Goal: Use online tool/utility: Utilize a website feature to perform a specific function

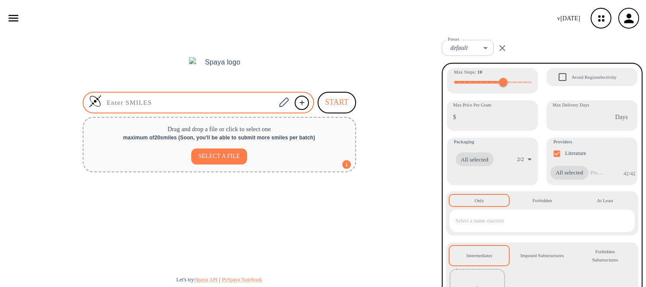
click at [225, 106] on input at bounding box center [189, 102] width 174 height 9
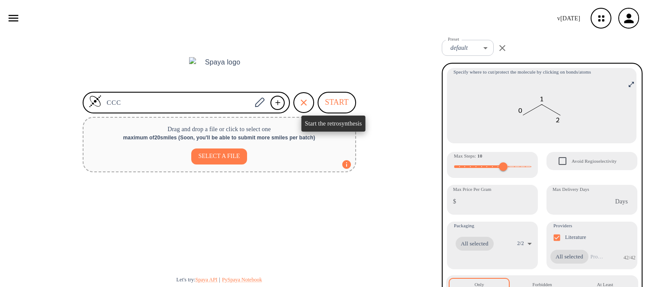
click at [339, 103] on button "START" at bounding box center [337, 103] width 38 height 22
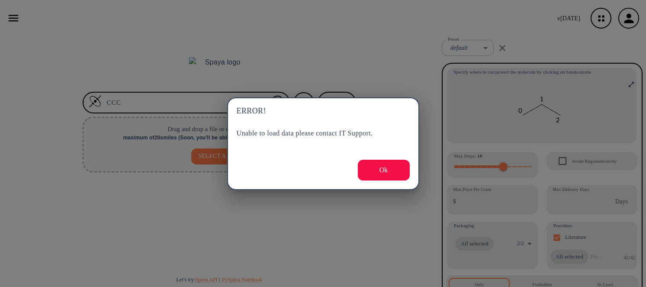
click at [388, 173] on button "Ok" at bounding box center [384, 170] width 52 height 21
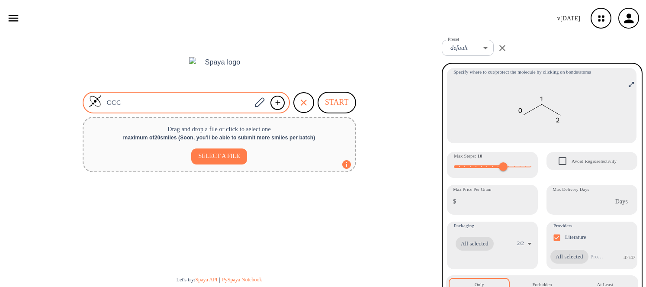
click at [167, 92] on div "CCC START Drag and drop a file or click to select one maximum of 20 smiles ( So…" at bounding box center [219, 161] width 438 height 251
click at [167, 100] on input "CCC" at bounding box center [177, 102] width 150 height 9
type input "C"
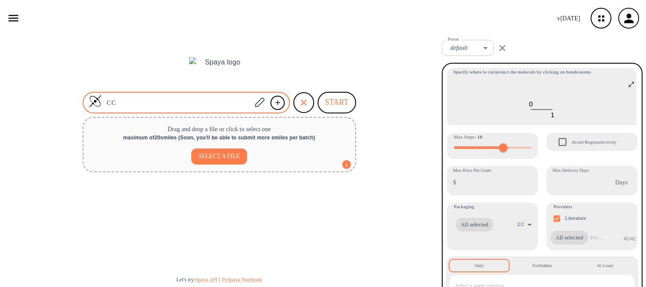
type input "CCC"
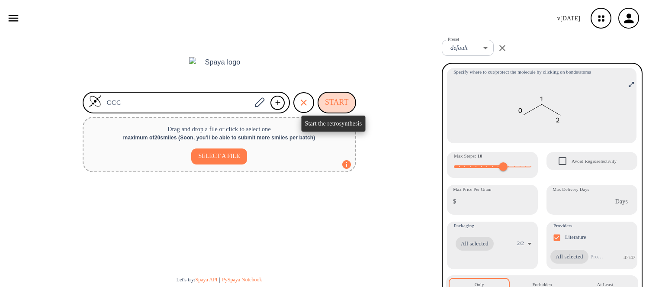
click at [326, 96] on button "START" at bounding box center [337, 103] width 38 height 22
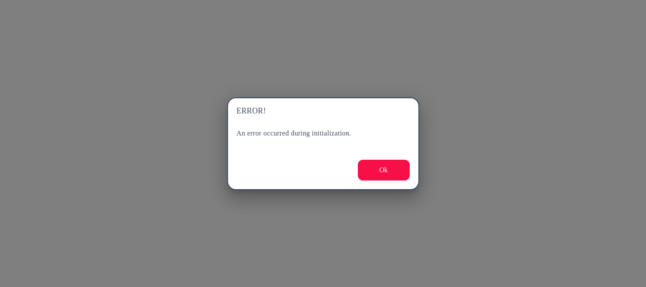
click at [376, 170] on button "Ok" at bounding box center [384, 170] width 52 height 21
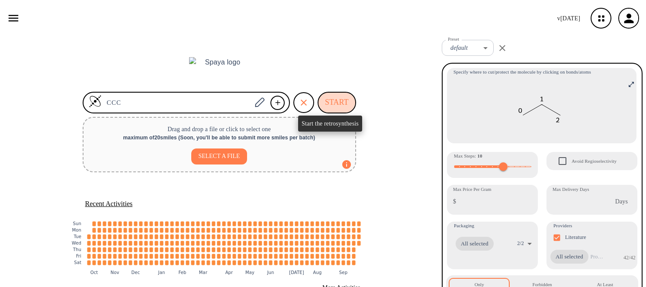
click at [329, 106] on button "START" at bounding box center [337, 103] width 38 height 22
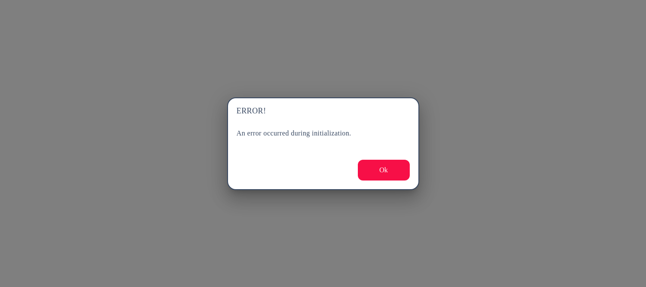
click at [380, 172] on button "Ok" at bounding box center [384, 170] width 52 height 21
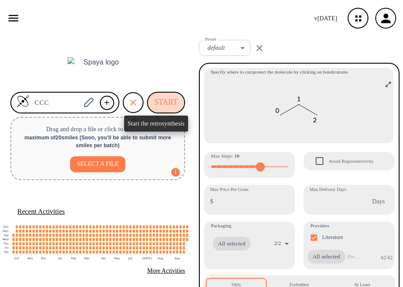
click at [170, 99] on button "START" at bounding box center [166, 103] width 38 height 22
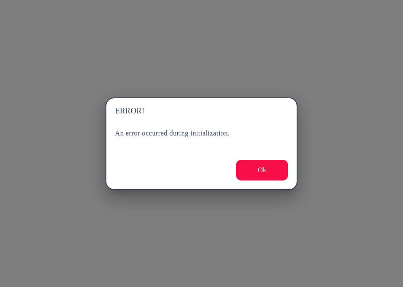
click at [265, 171] on button "Ok" at bounding box center [262, 170] width 52 height 21
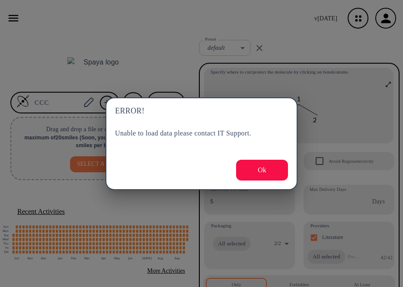
click at [267, 170] on button "Ok" at bounding box center [262, 170] width 52 height 21
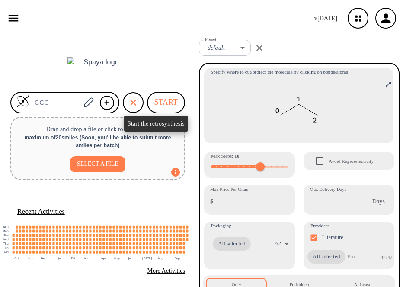
click at [161, 102] on button "START" at bounding box center [166, 103] width 38 height 22
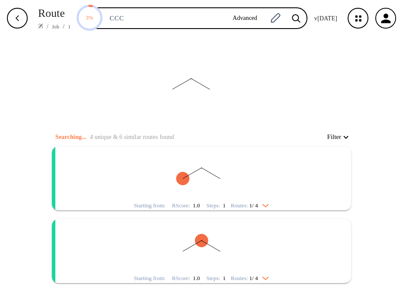
click at [240, 170] on rect "clusters" at bounding box center [201, 173] width 225 height 54
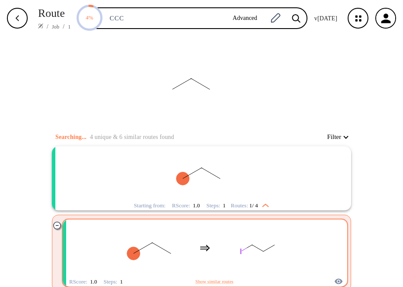
click at [253, 241] on rect "clusters" at bounding box center [258, 248] width 78 height 54
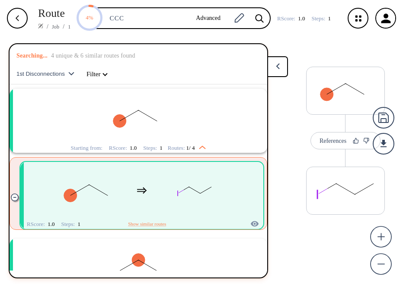
scroll to position [19, 0]
